Goal: Information Seeking & Learning: Learn about a topic

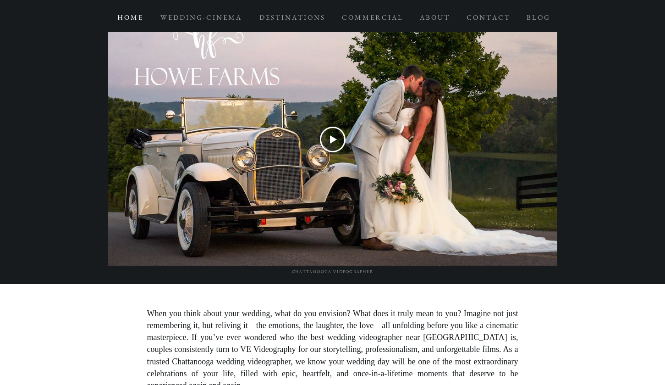
scroll to position [1189, 0]
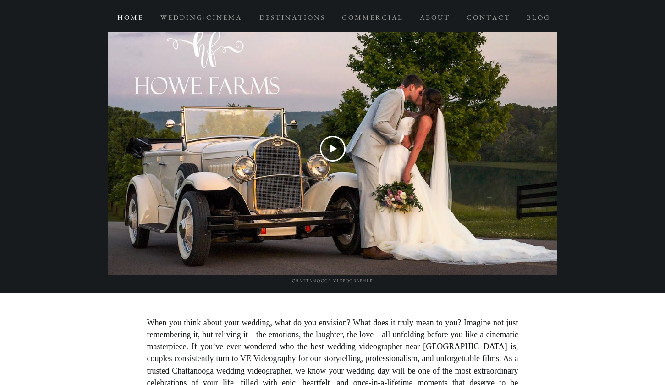
click at [335, 147] on icon "Play Video" at bounding box center [333, 148] width 7 height 8
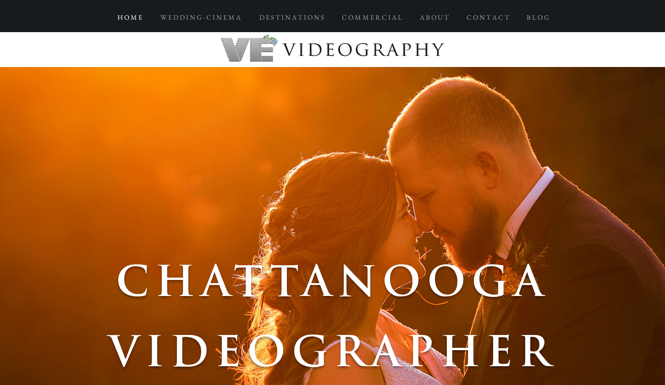
scroll to position [0, 0]
click at [450, 17] on p "A B O U T" at bounding box center [435, 17] width 38 height 17
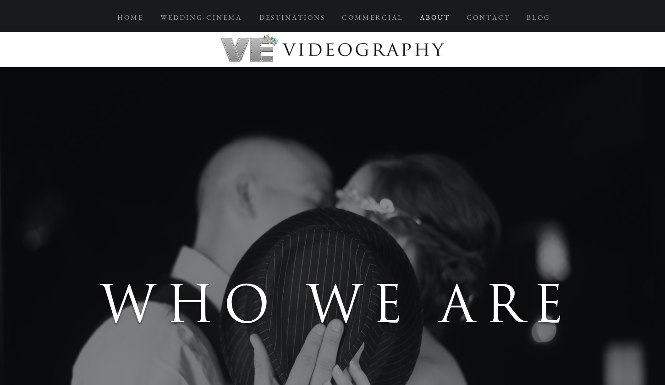
click at [213, 27] on div at bounding box center [332, 16] width 665 height 32
click at [213, 26] on div at bounding box center [332, 16] width 665 height 32
click at [215, 14] on p "W E D D I N G - C I N E M A" at bounding box center [200, 17] width 89 height 17
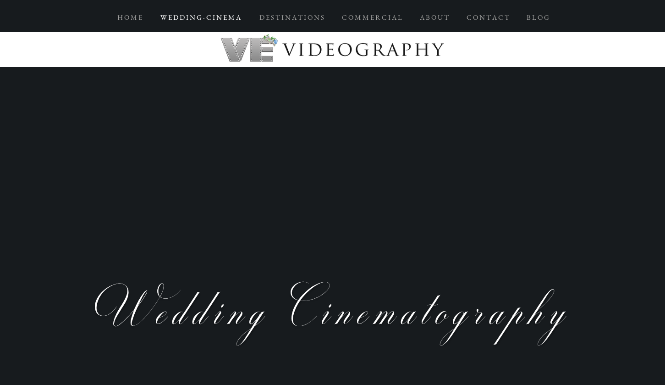
click at [216, 15] on p "W E D D I N G - C I N E M A" at bounding box center [200, 17] width 89 height 17
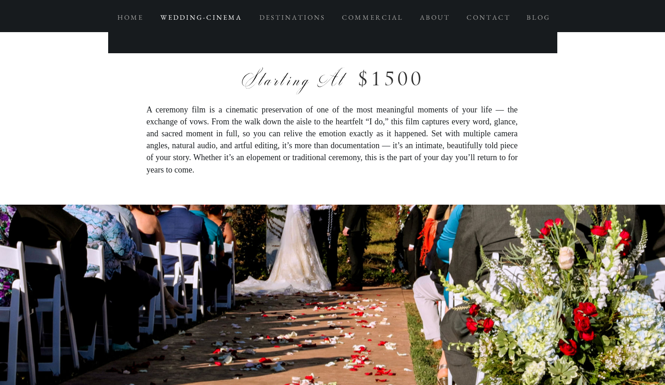
scroll to position [3313, 0]
drag, startPoint x: 431, startPoint y: 82, endPoint x: 336, endPoint y: 77, distance: 95.1
click at [336, 77] on h3 "Starting At $1500" at bounding box center [332, 80] width 449 height 28
click at [428, 135] on span "A ceremony film is a cinematic preservation of one of the most meaningful momen…" at bounding box center [332, 139] width 371 height 69
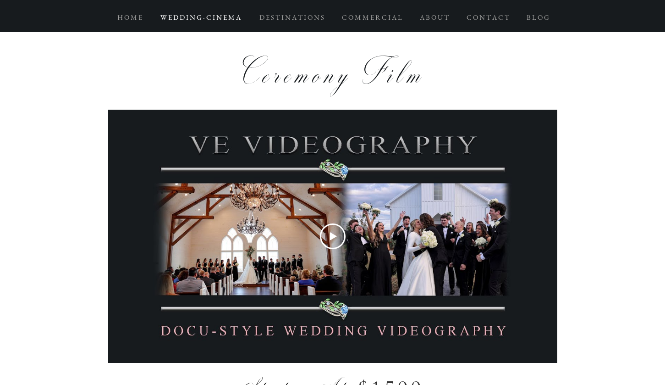
scroll to position [2999, 0]
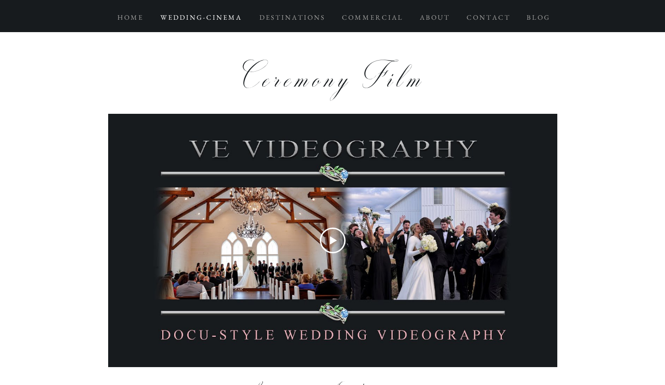
click at [336, 244] on icon "Play Video" at bounding box center [333, 240] width 26 height 26
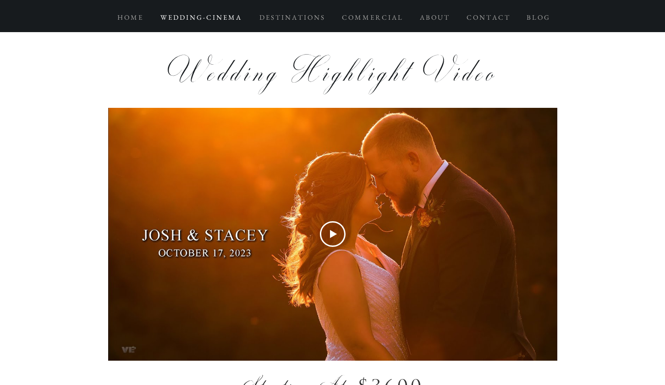
scroll to position [3933, 0]
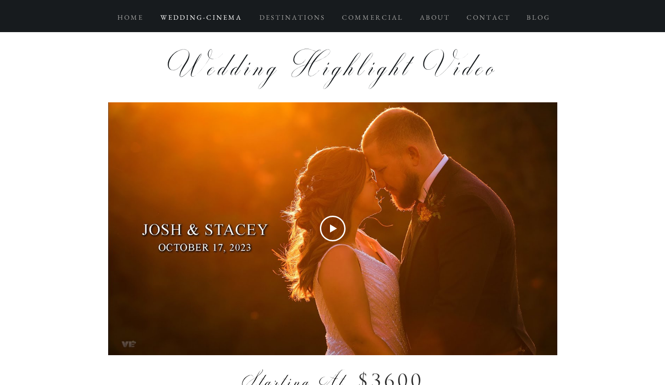
click at [337, 226] on icon "Play Video" at bounding box center [333, 229] width 26 height 26
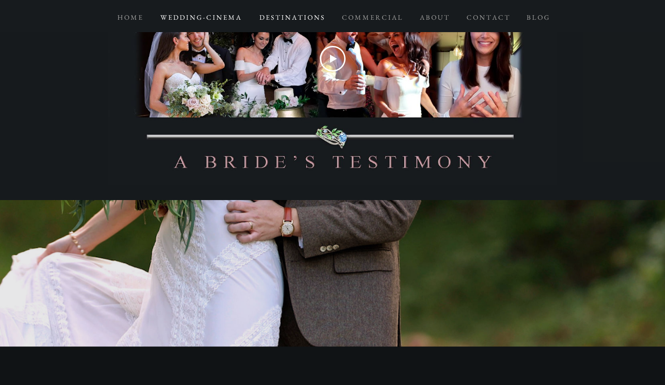
scroll to position [2208, 0]
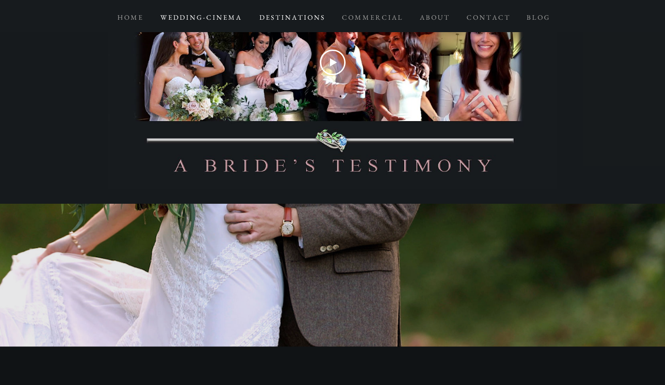
click at [288, 15] on p "D E S T I N A T I O N S" at bounding box center [292, 17] width 74 height 17
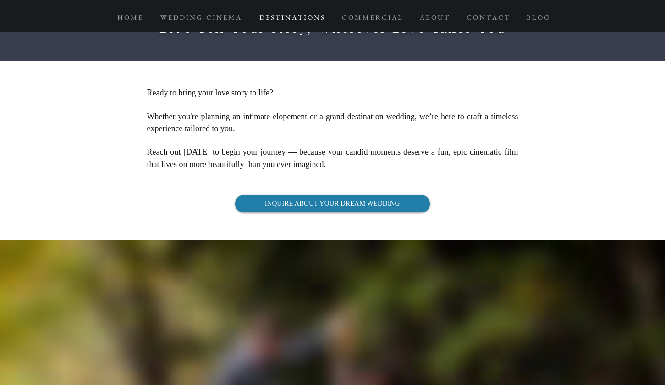
click at [288, 15] on p "D E S T I N A T I O N S" at bounding box center [292, 17] width 74 height 17
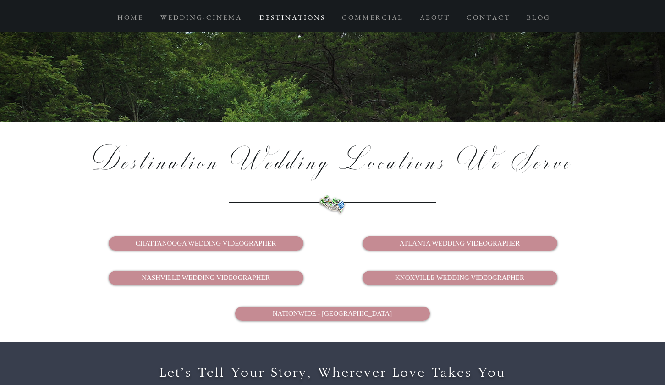
scroll to position [1866, 0]
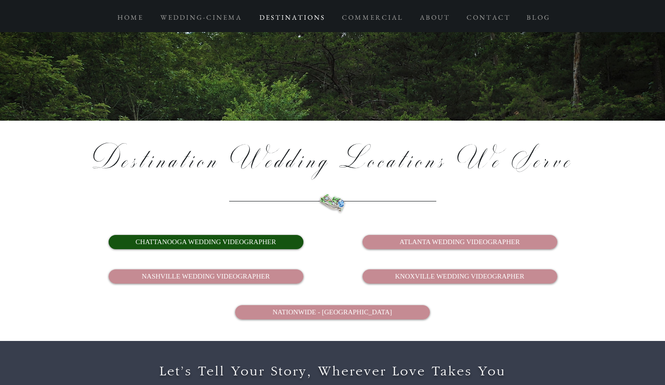
click at [283, 235] on link "CHATTANOOGA WEDDING VIDEOGRAPHER" at bounding box center [206, 242] width 195 height 14
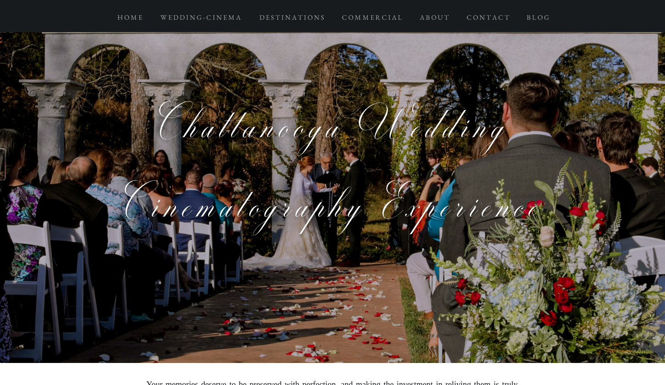
scroll to position [2846, 0]
